Goal: Task Accomplishment & Management: Manage account settings

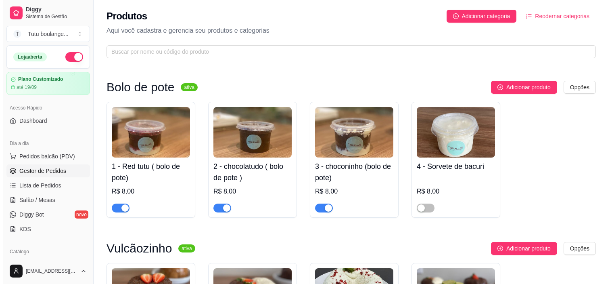
scroll to position [1031, 0]
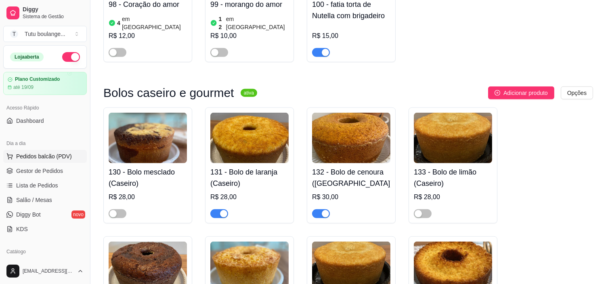
click at [69, 158] on span "Pedidos balcão (PDV)" at bounding box center [44, 156] width 56 height 8
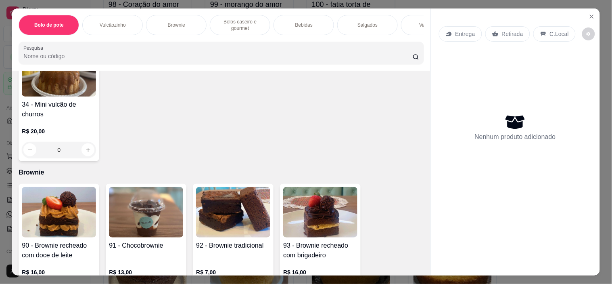
scroll to position [314, 0]
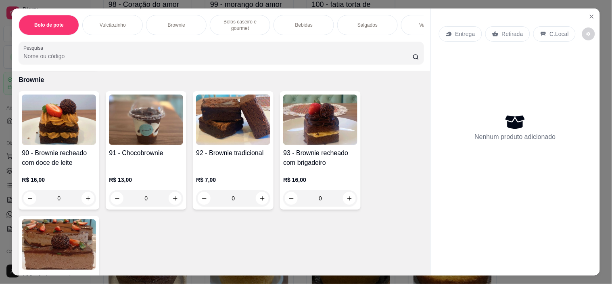
click at [171, 203] on div "0" at bounding box center [146, 198] width 74 height 16
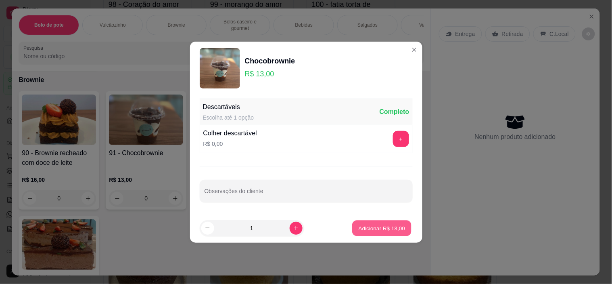
click at [394, 228] on p "Adicionar R$ 13,00" at bounding box center [382, 228] width 47 height 8
type input "1"
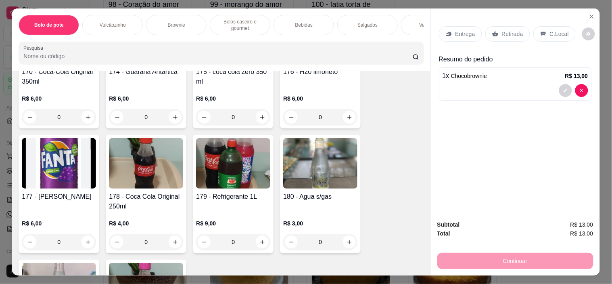
scroll to position [1121, 0]
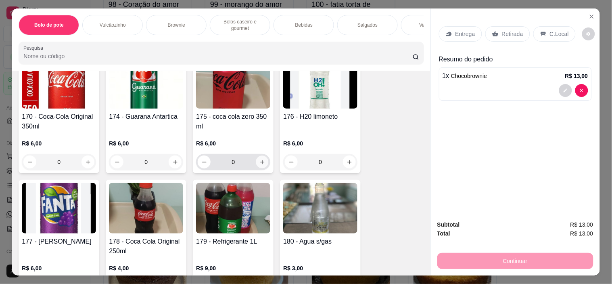
click at [257, 159] on button "increase-product-quantity" at bounding box center [262, 162] width 13 height 13
type input "1"
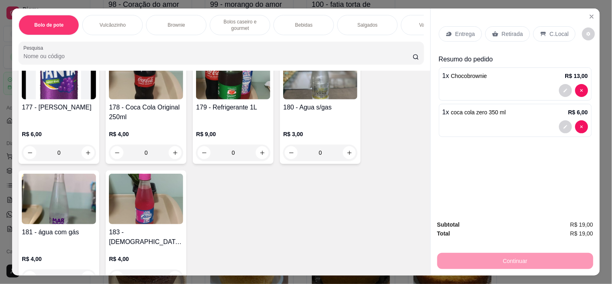
scroll to position [1345, 0]
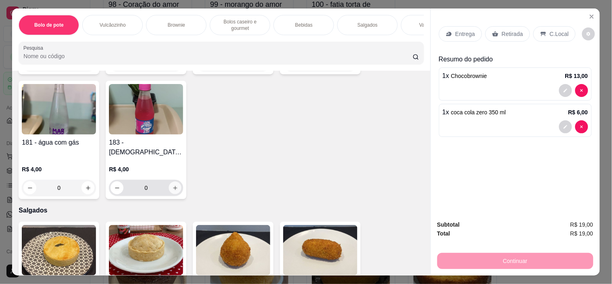
click at [174, 185] on icon "increase-product-quantity" at bounding box center [175, 188] width 6 height 6
type input "1"
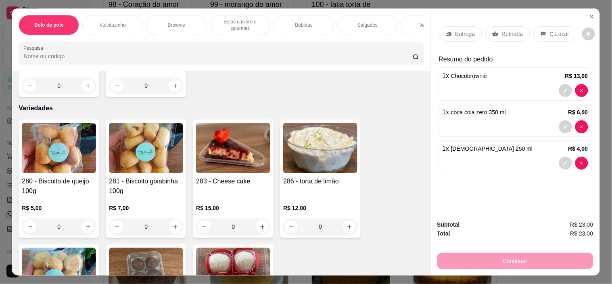
scroll to position [1928, 0]
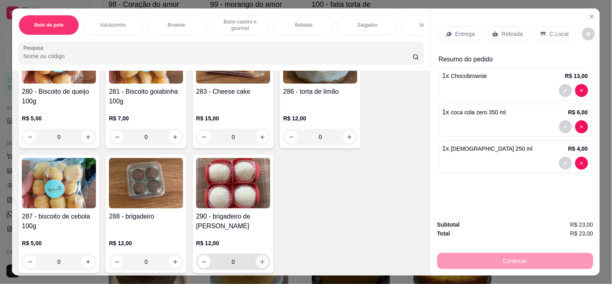
click at [260, 259] on icon "increase-product-quantity" at bounding box center [263, 262] width 6 height 6
type input "1"
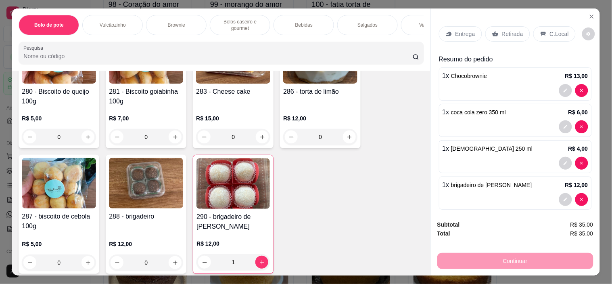
click at [498, 29] on div "Retirada" at bounding box center [508, 33] width 45 height 15
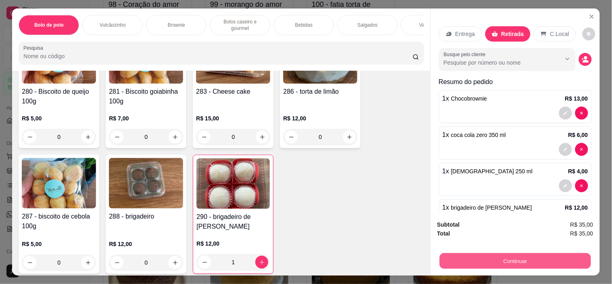
click at [514, 260] on button "Continuar" at bounding box center [515, 261] width 151 height 16
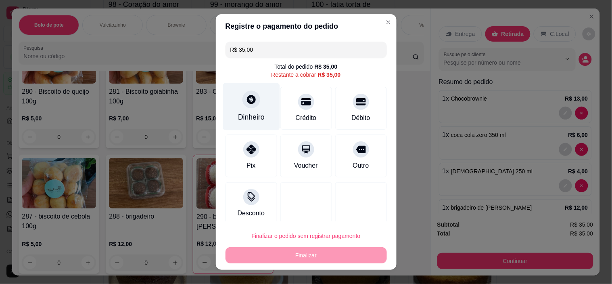
click at [255, 112] on div "Dinheiro" at bounding box center [251, 117] width 27 height 10
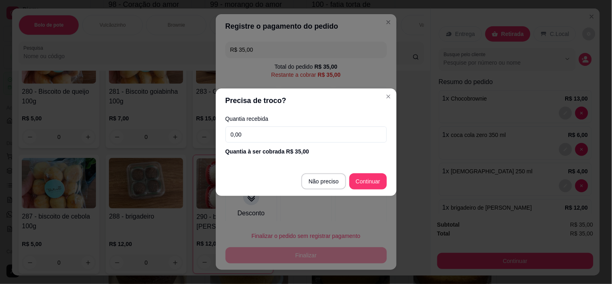
click at [293, 134] on input "0,00" at bounding box center [306, 134] width 161 height 16
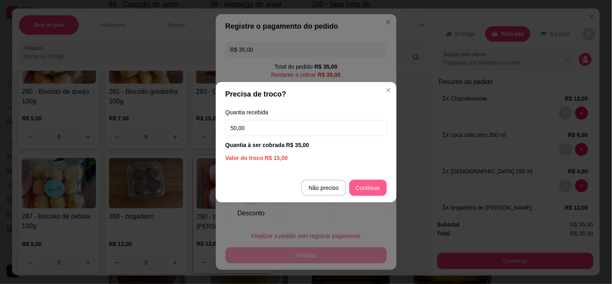
type input "50,00"
type input "R$ 0,00"
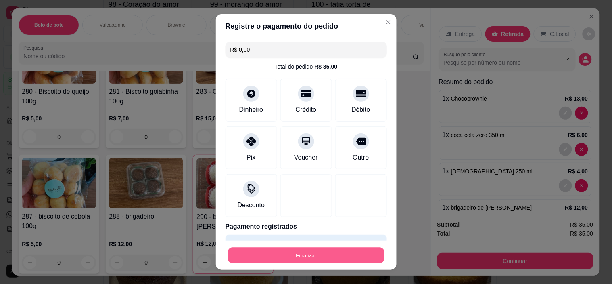
click at [333, 252] on button "Finalizar" at bounding box center [306, 255] width 157 height 16
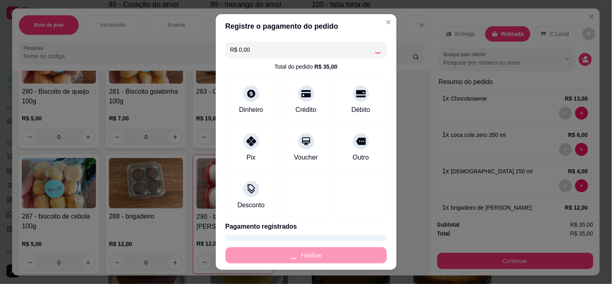
type input "0"
type input "-R$ 35,00"
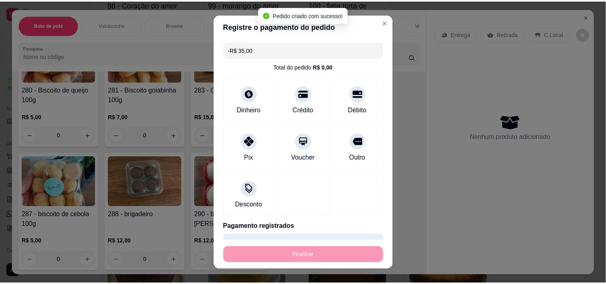
scroll to position [1927, 0]
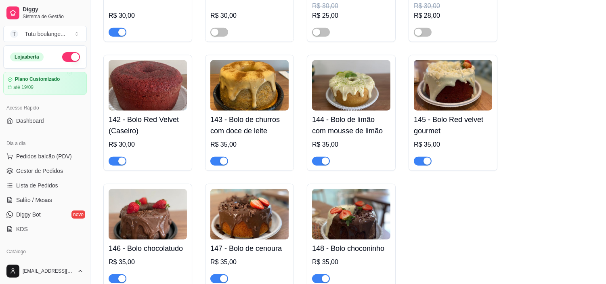
scroll to position [1525, 0]
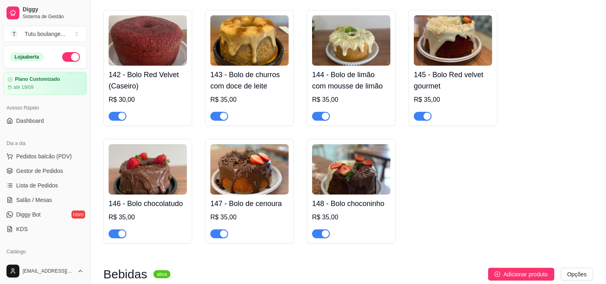
click at [317, 114] on span "button" at bounding box center [321, 116] width 18 height 9
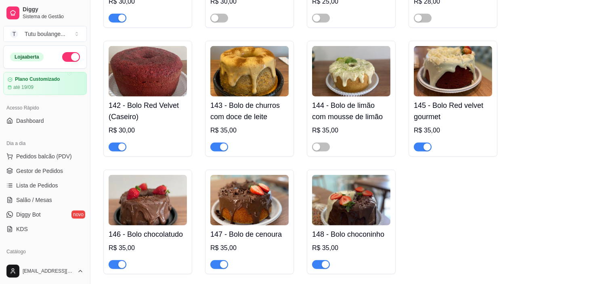
scroll to position [1480, 0]
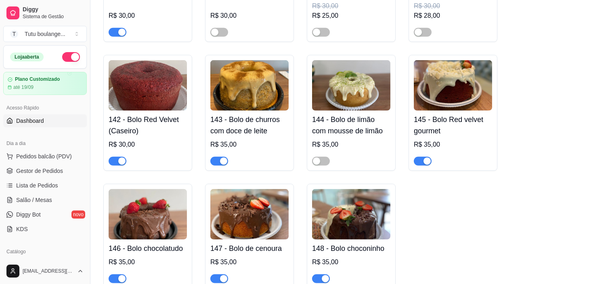
click at [48, 121] on link "Dashboard" at bounding box center [45, 120] width 84 height 13
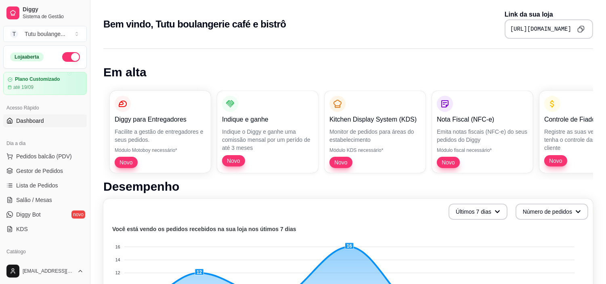
click at [582, 25] on icon "Copy to clipboard" at bounding box center [580, 28] width 7 height 7
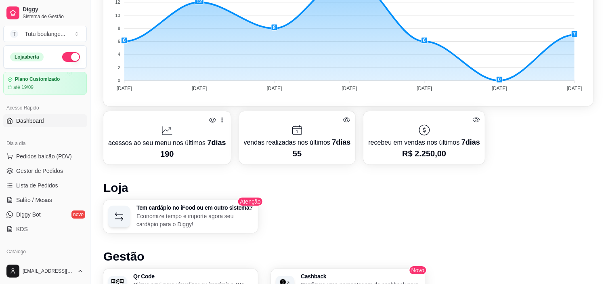
scroll to position [314, 0]
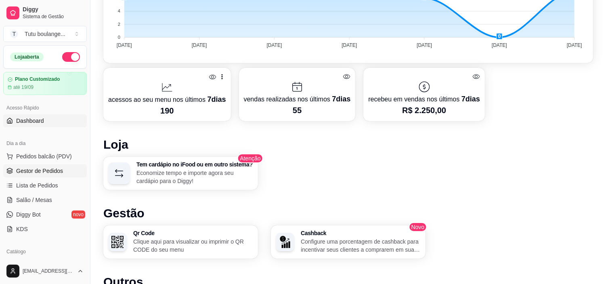
click at [50, 168] on span "Gestor de Pedidos" at bounding box center [39, 171] width 47 height 8
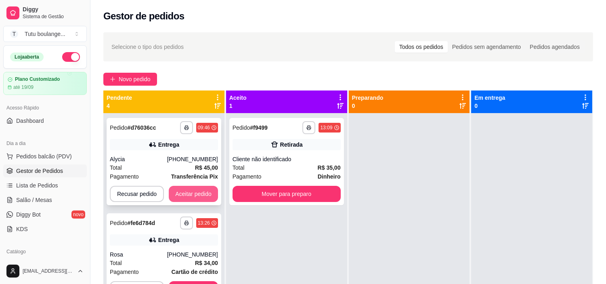
click at [205, 191] on button "Aceitar pedido" at bounding box center [193, 194] width 49 height 16
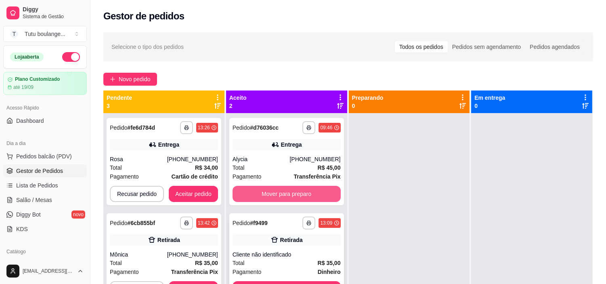
click at [310, 191] on button "Mover para preparo" at bounding box center [286, 194] width 108 height 16
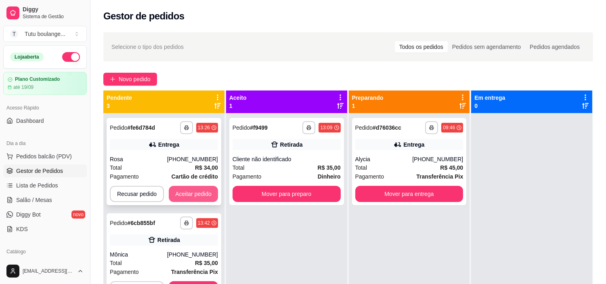
click at [200, 193] on button "Aceitar pedido" at bounding box center [193, 194] width 49 height 16
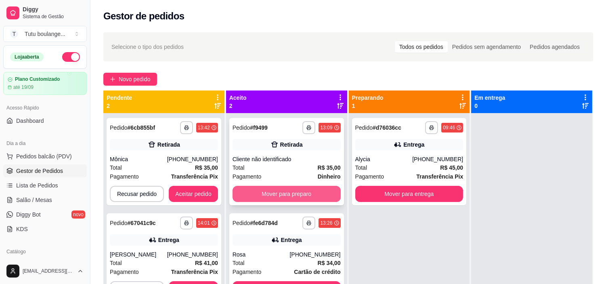
click at [308, 198] on button "Mover para preparo" at bounding box center [286, 194] width 108 height 16
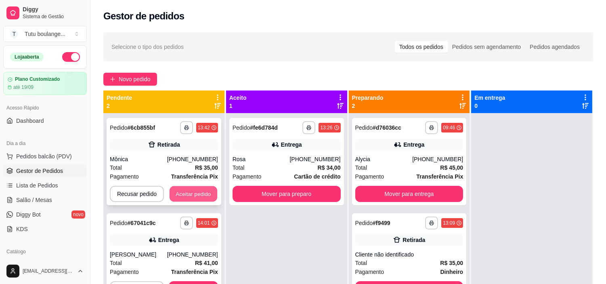
click at [198, 193] on button "Aceitar pedido" at bounding box center [194, 194] width 48 height 16
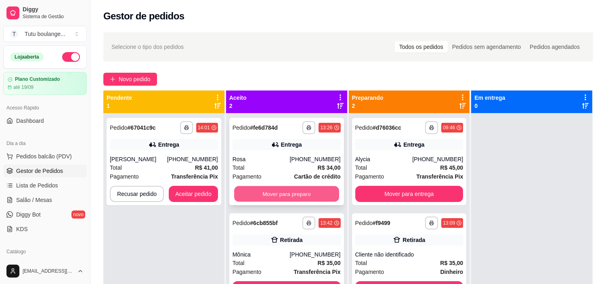
click at [298, 194] on button "Mover para preparo" at bounding box center [286, 194] width 105 height 16
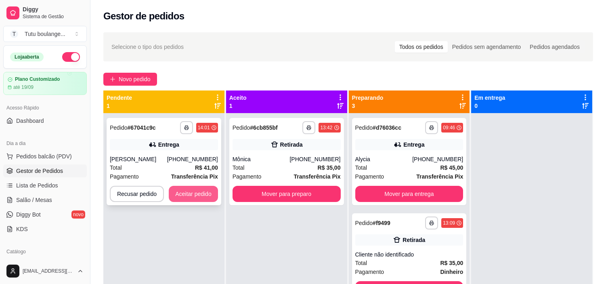
click at [194, 189] on button "Aceitar pedido" at bounding box center [193, 194] width 49 height 16
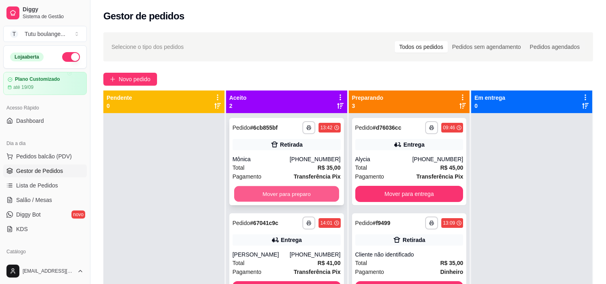
click at [299, 191] on button "Mover para preparo" at bounding box center [286, 194] width 105 height 16
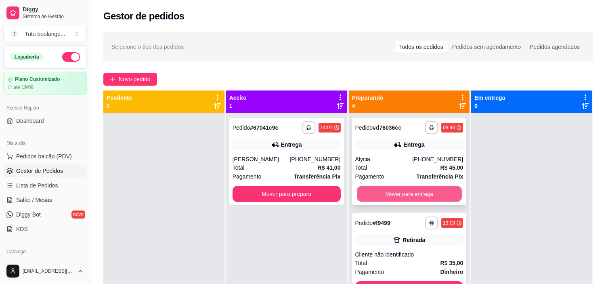
click at [401, 195] on button "Mover para entrega" at bounding box center [409, 194] width 105 height 16
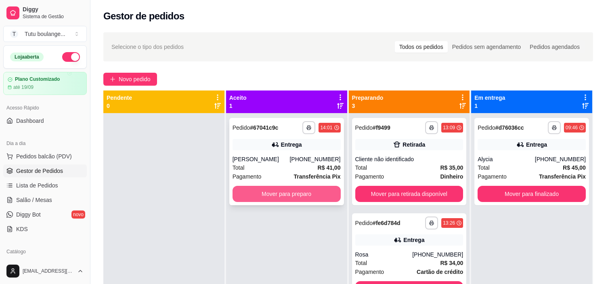
click at [275, 193] on button "Mover para preparo" at bounding box center [286, 194] width 108 height 16
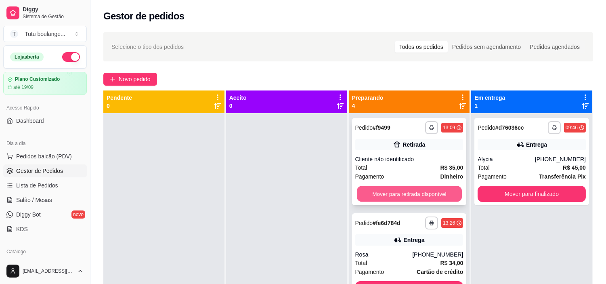
click at [391, 190] on button "Mover para retirada disponível" at bounding box center [409, 194] width 105 height 16
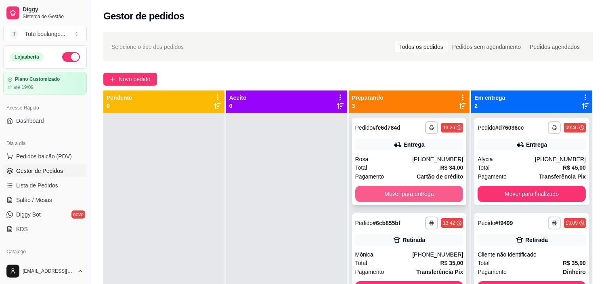
click at [428, 196] on button "Mover para entrega" at bounding box center [409, 194] width 108 height 16
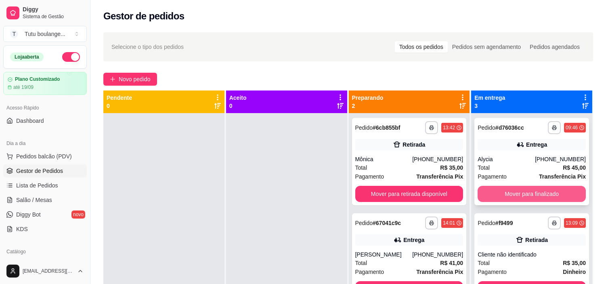
click at [518, 191] on button "Mover para finalizado" at bounding box center [531, 194] width 108 height 16
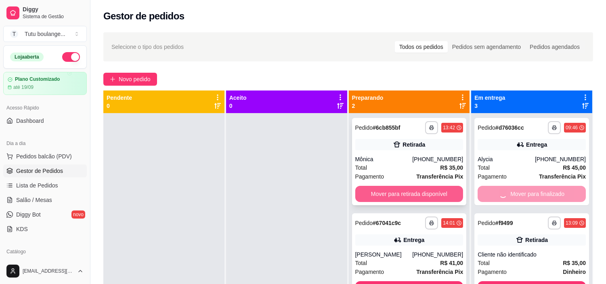
click at [418, 192] on button "Mover para retirada disponível" at bounding box center [409, 194] width 108 height 16
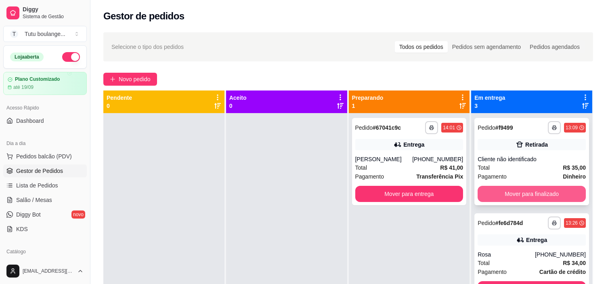
click at [500, 190] on button "Mover para finalizado" at bounding box center [531, 194] width 108 height 16
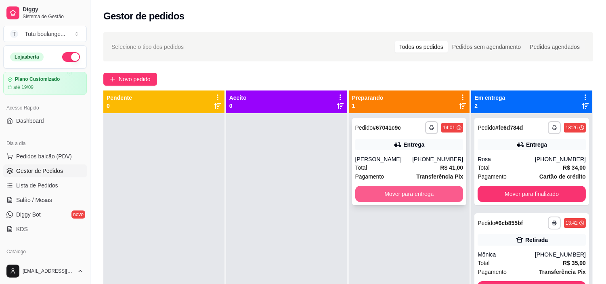
click at [383, 194] on button "Mover para entrega" at bounding box center [409, 194] width 108 height 16
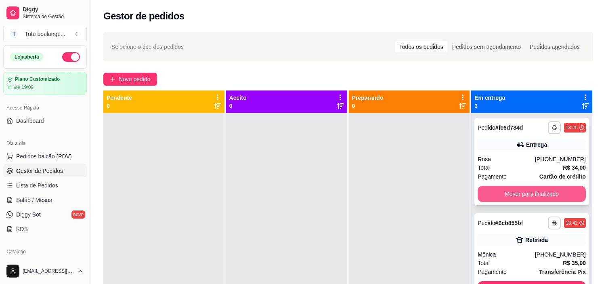
click at [538, 188] on button "Mover para finalizado" at bounding box center [531, 194] width 108 height 16
click at [541, 193] on button "Mover para finalizado" at bounding box center [531, 194] width 108 height 16
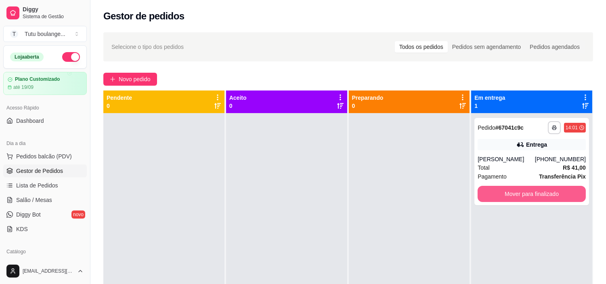
click at [541, 193] on button "Mover para finalizado" at bounding box center [531, 194] width 108 height 16
